Goal: Information Seeking & Learning: Learn about a topic

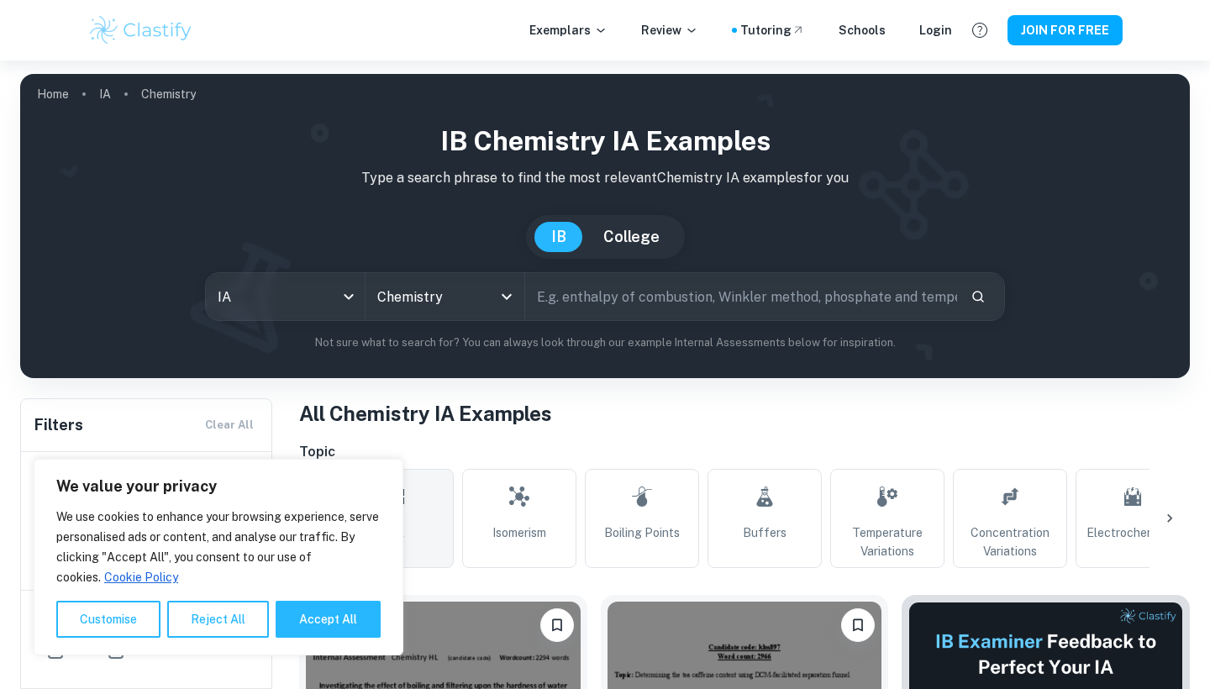
scroll to position [324, 0]
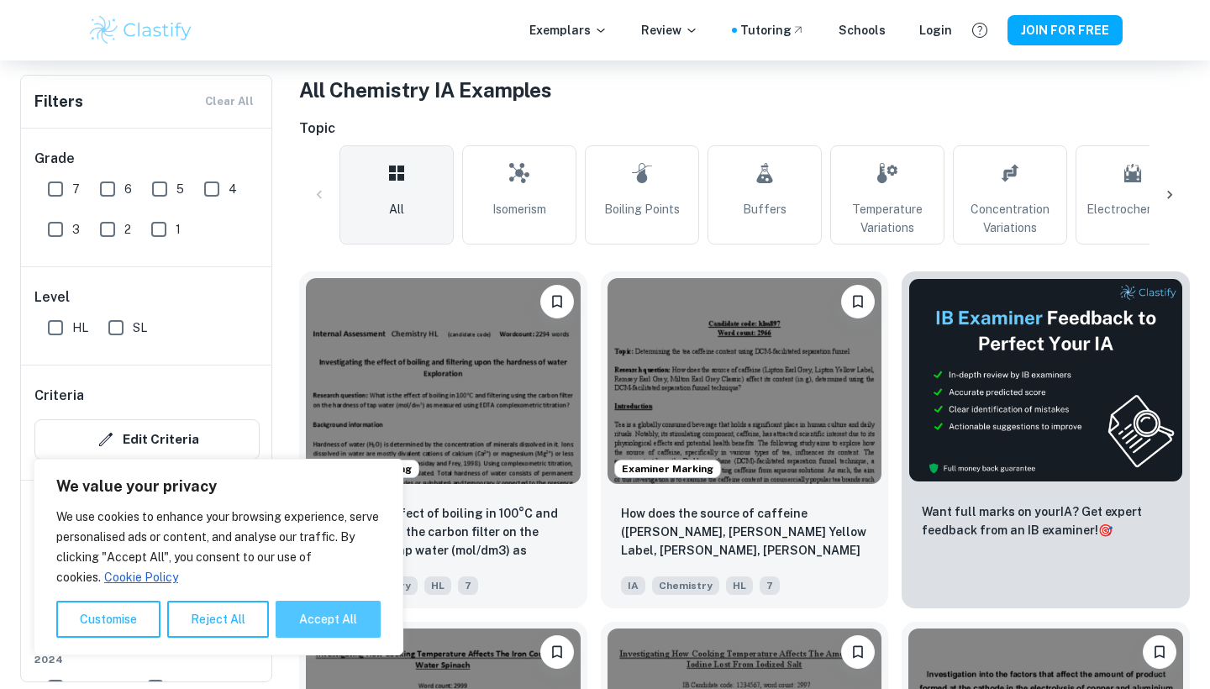
click at [328, 614] on button "Accept All" at bounding box center [328, 619] width 105 height 37
checkbox input "true"
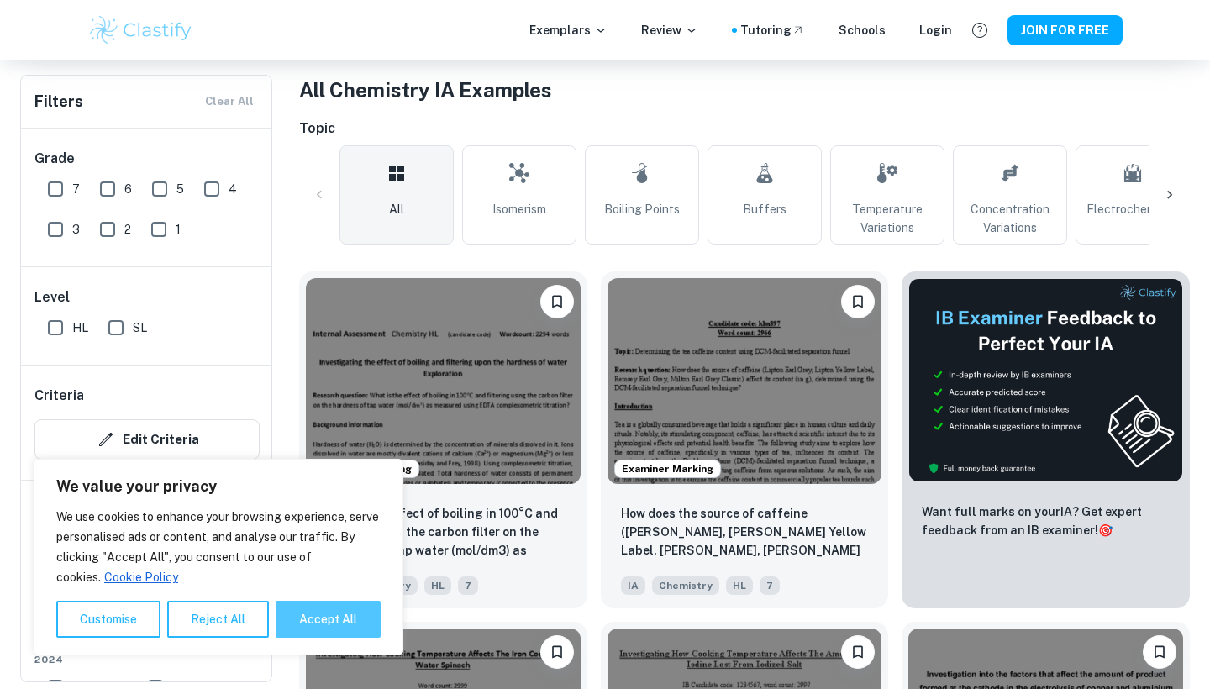
checkbox input "true"
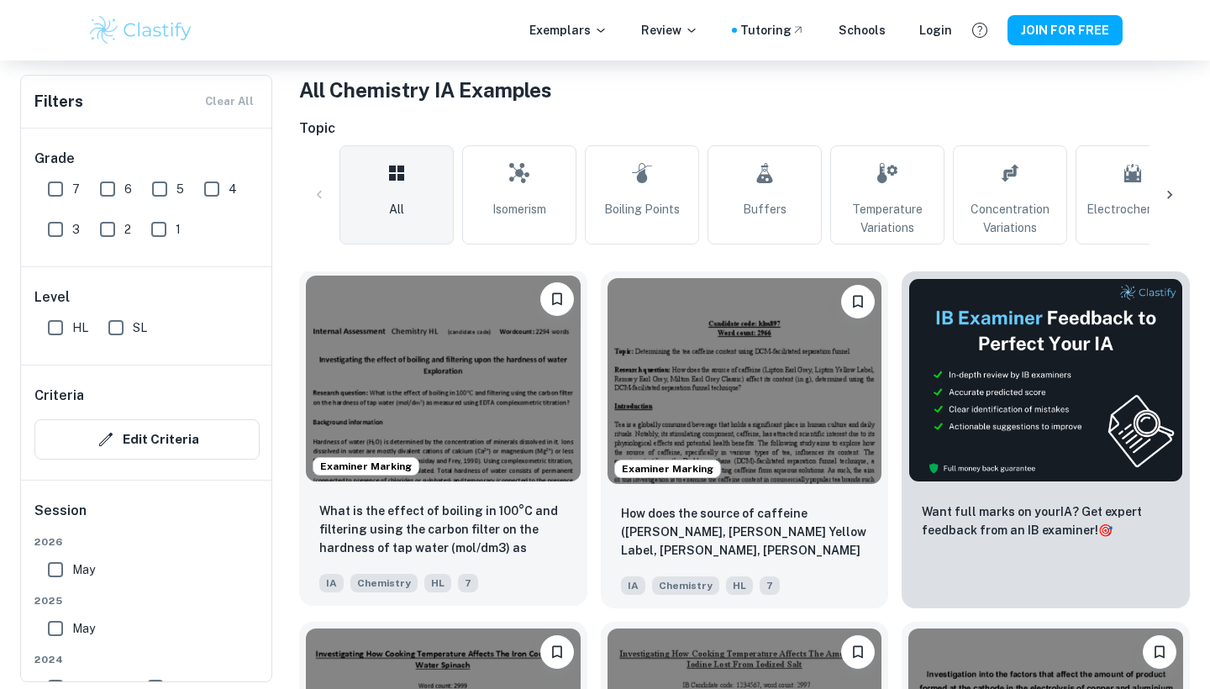
click at [501, 388] on img at bounding box center [443, 379] width 275 height 206
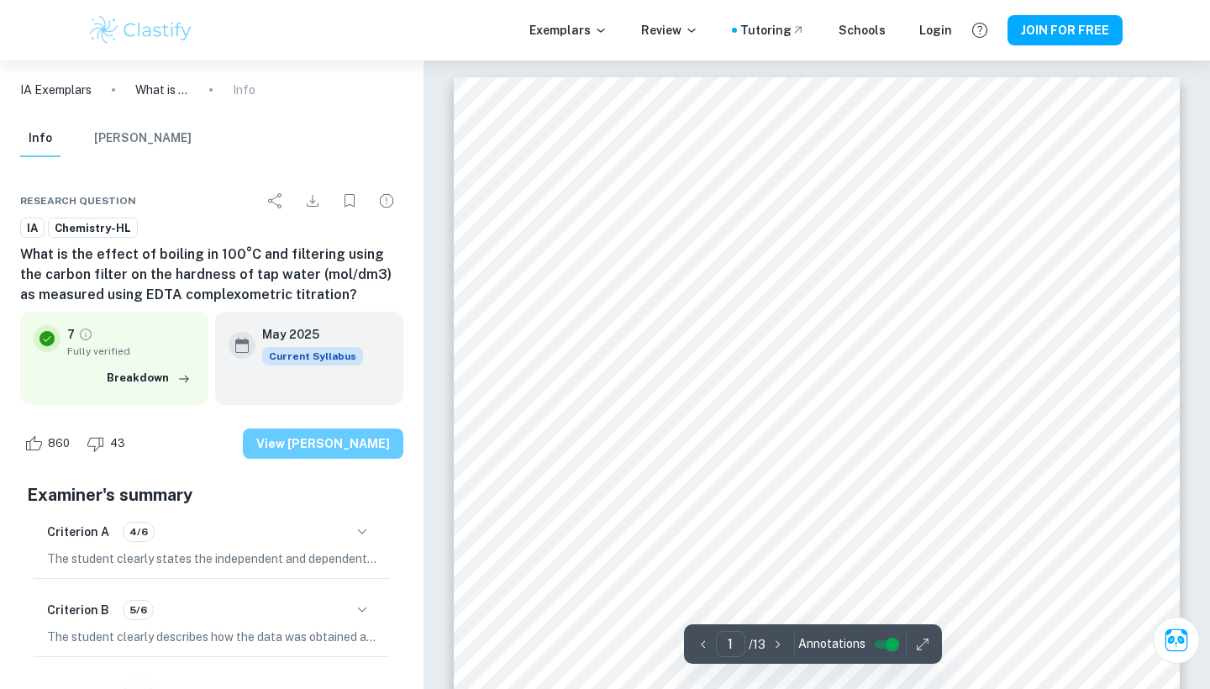
click at [334, 448] on button "View [PERSON_NAME]" at bounding box center [323, 444] width 160 height 30
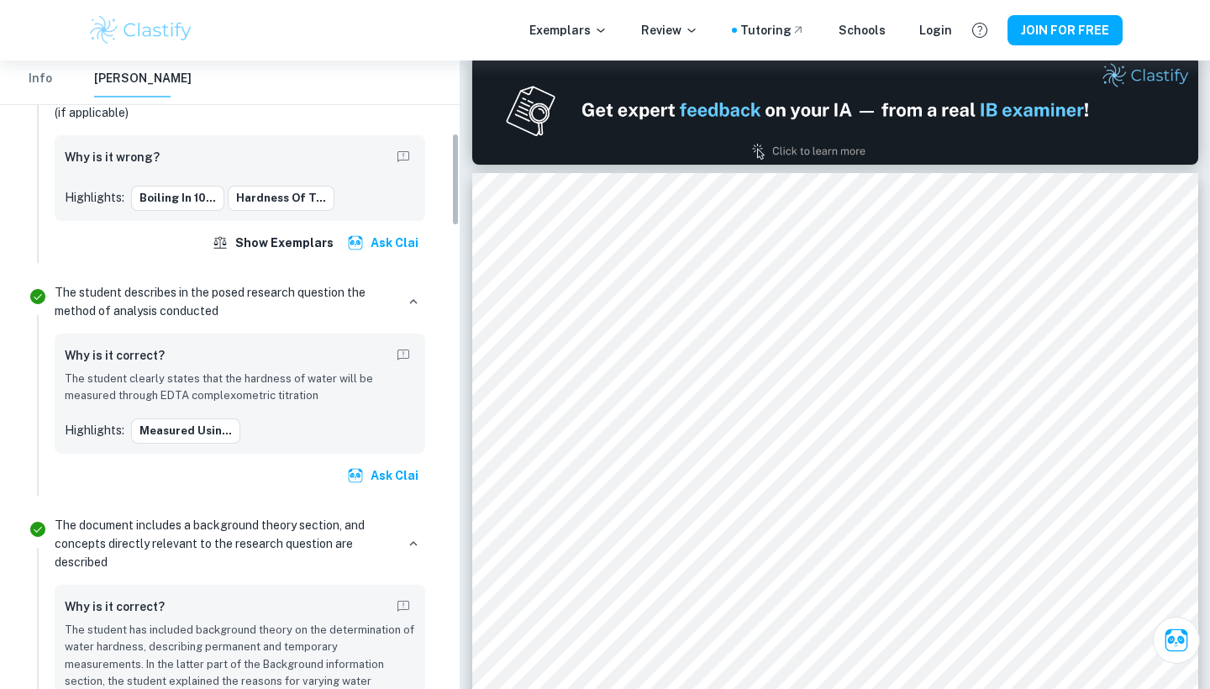
scroll to position [487, 0]
click at [287, 408] on div "Why is it correct? The student clearly states that the hardness of water will b…" at bounding box center [240, 392] width 350 height 100
click at [200, 432] on button "measured usin..." at bounding box center [185, 429] width 109 height 25
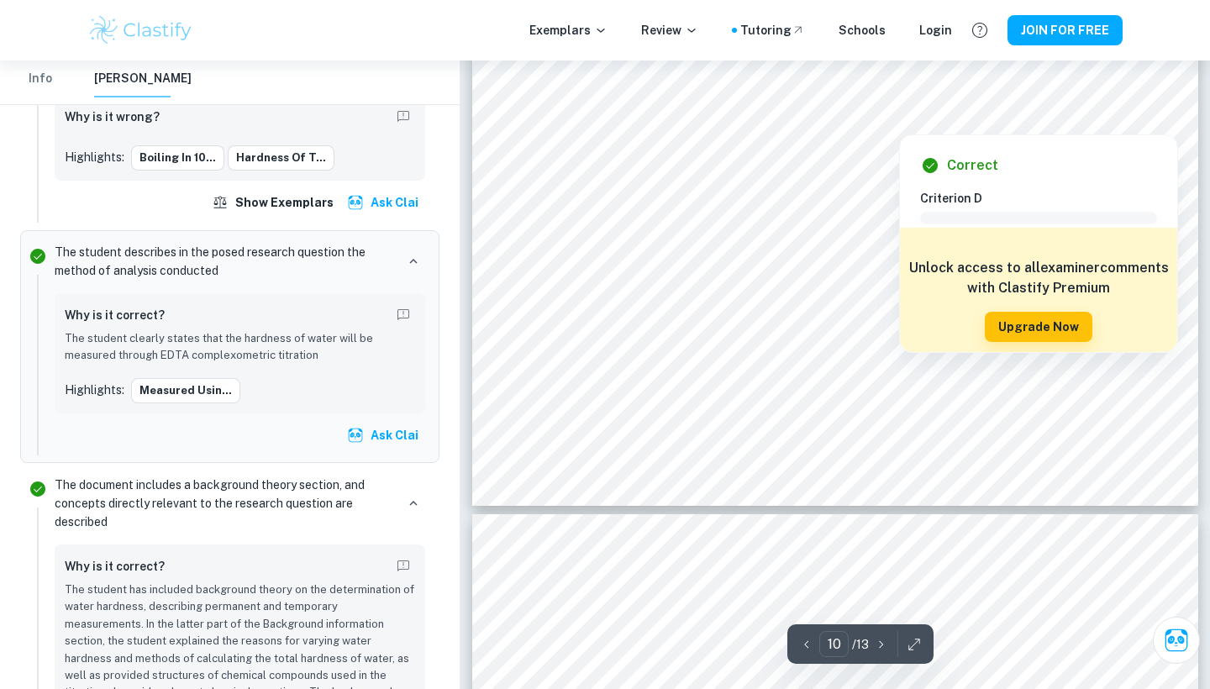
scroll to position [10415, 0]
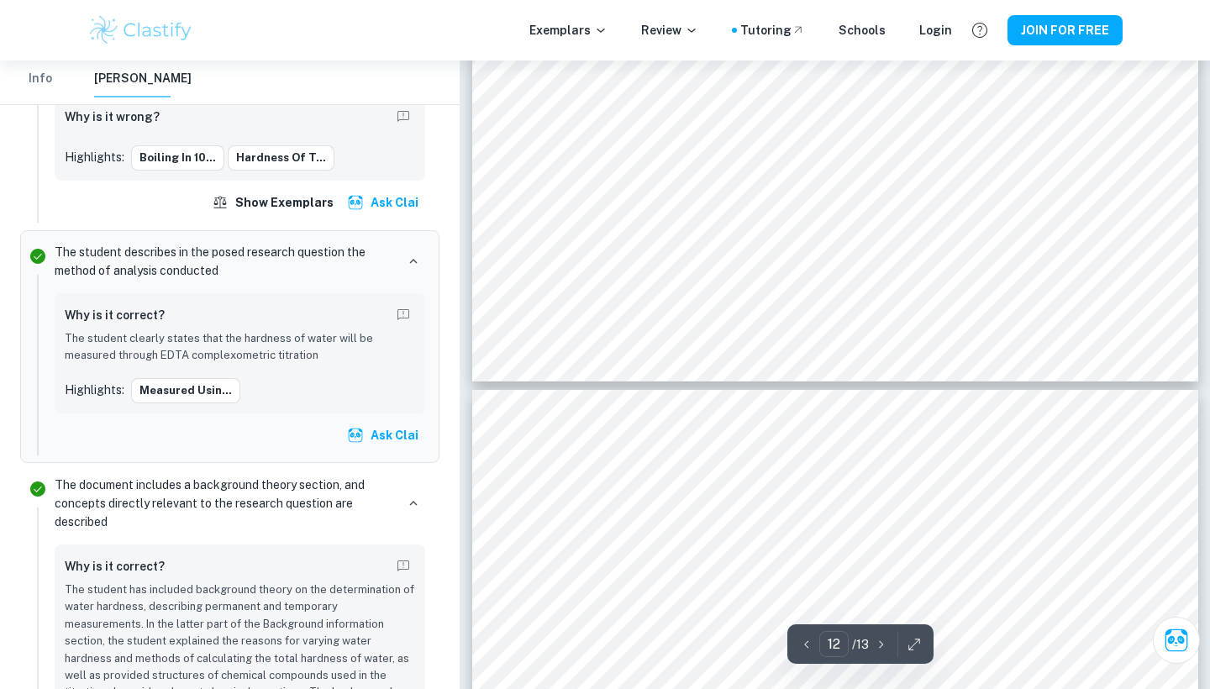
type input "13"
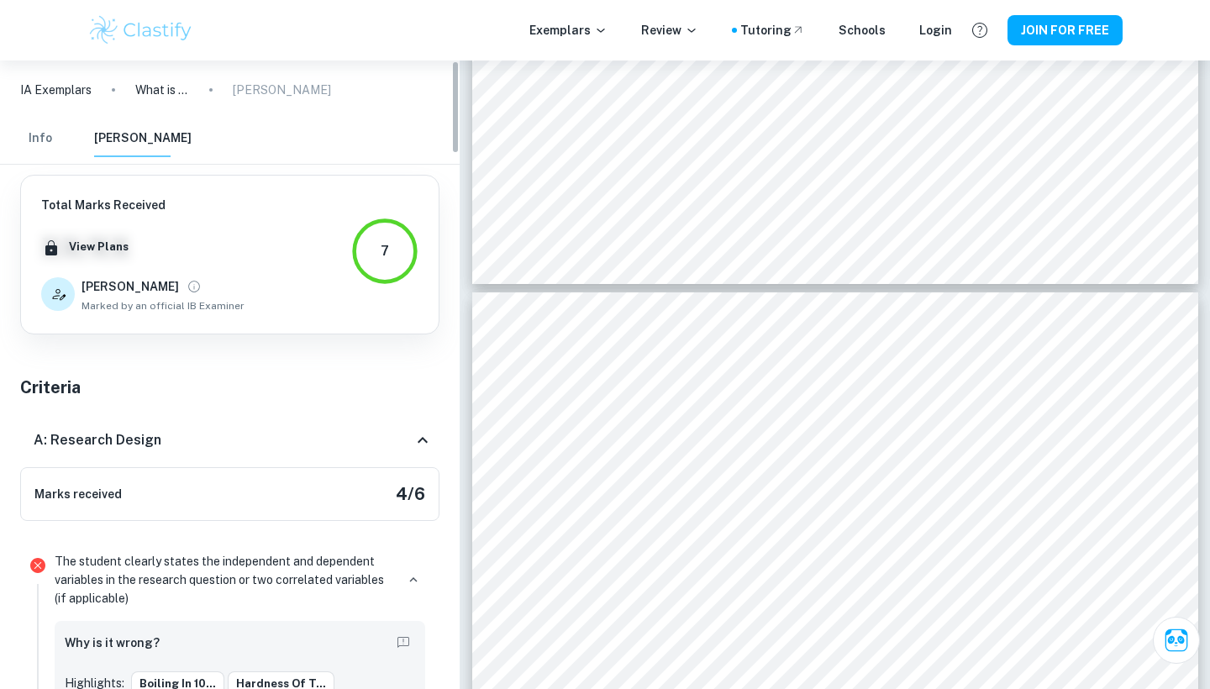
scroll to position [0, 0]
click at [45, 139] on button "Info" at bounding box center [40, 138] width 40 height 37
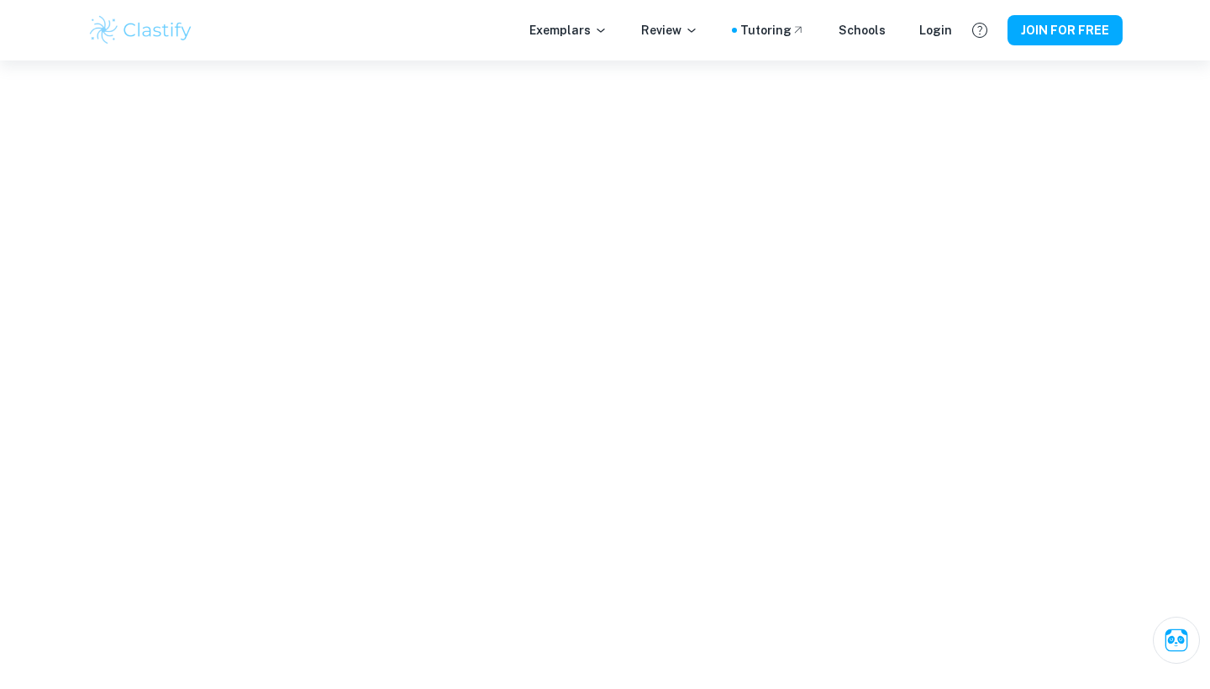
scroll to position [10483, 0]
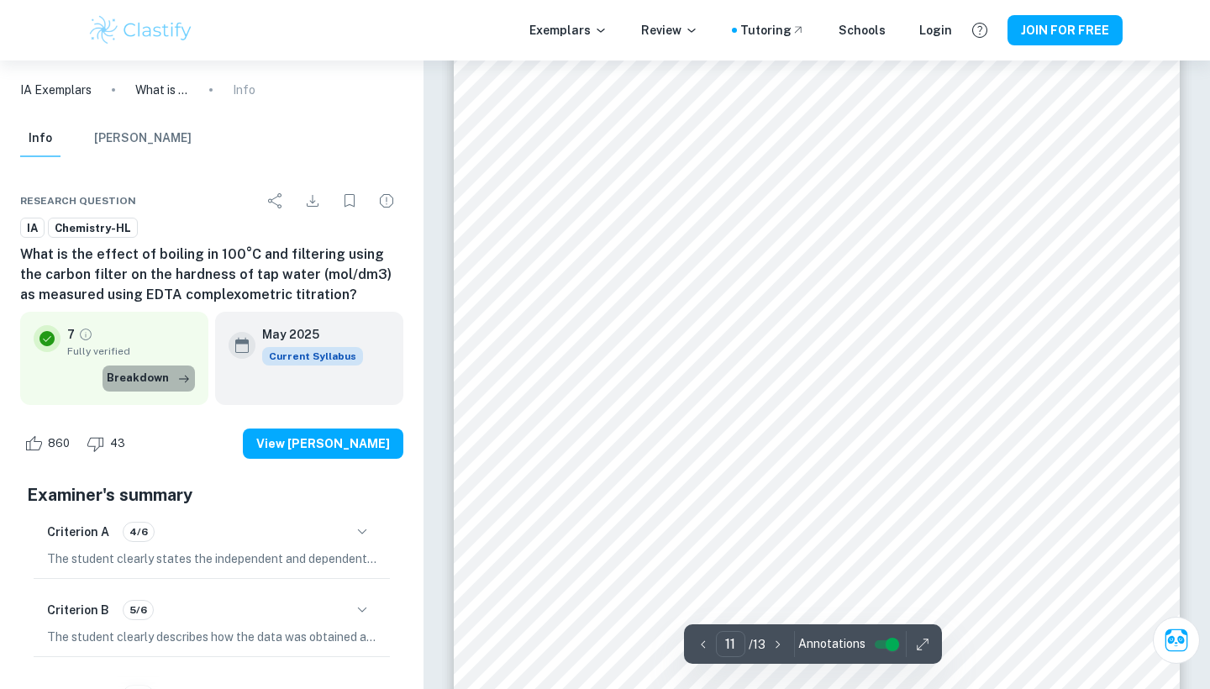
click at [161, 373] on button "Breakdown" at bounding box center [149, 378] width 92 height 25
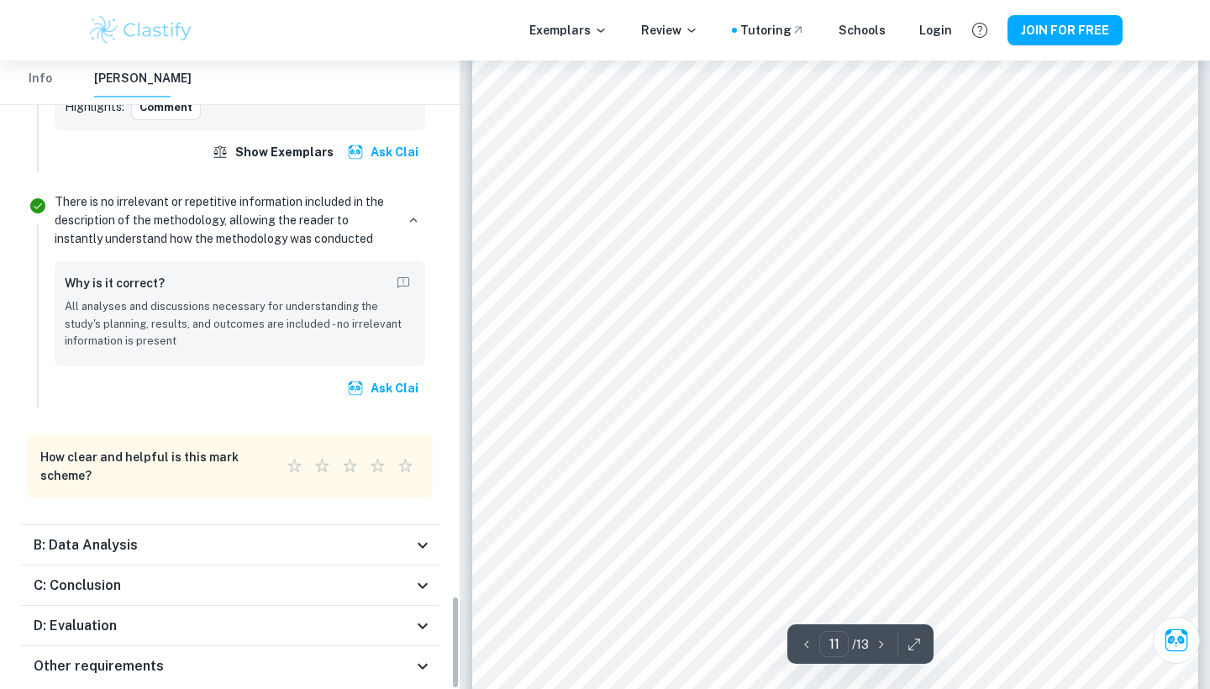
scroll to position [3572, 0]
click at [307, 536] on div "B: Data Analysis" at bounding box center [223, 546] width 379 height 20
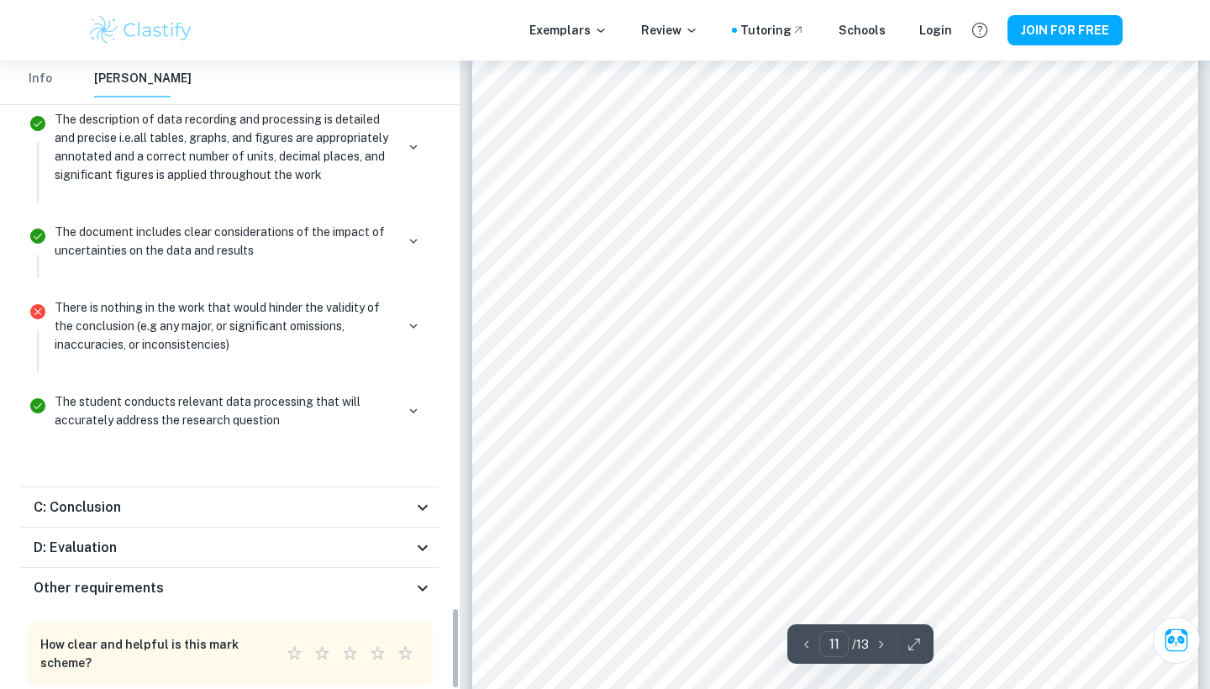
scroll to position [4201, 0]
click at [316, 499] on div "C: Conclusion" at bounding box center [223, 509] width 379 height 20
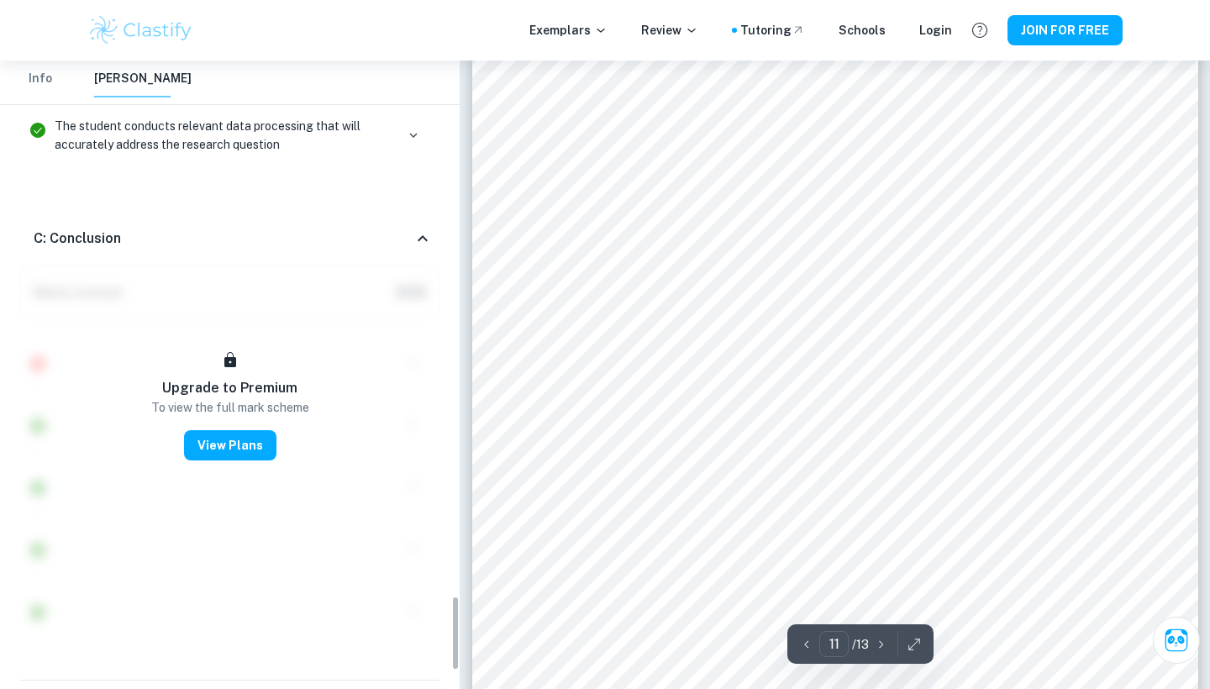
scroll to position [4569, 0]
